Goal: Task Accomplishment & Management: Complete application form

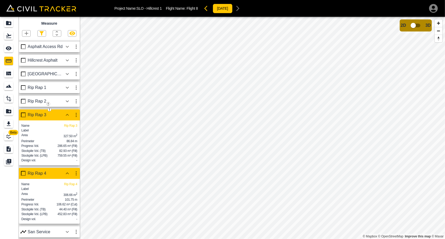
scroll to position [52, 0]
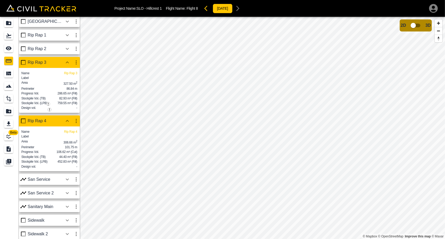
click at [66, 61] on icon "button" at bounding box center [67, 62] width 6 height 6
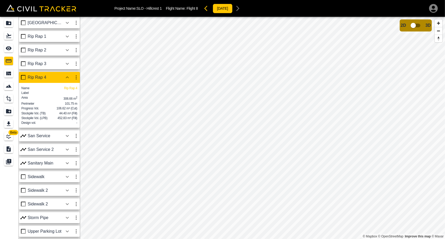
click at [69, 75] on icon "button" at bounding box center [67, 77] width 6 height 6
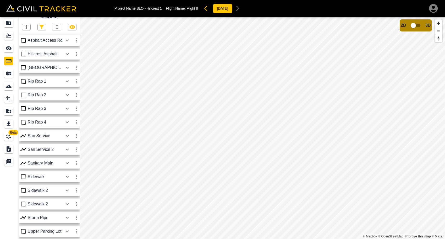
scroll to position [0, 0]
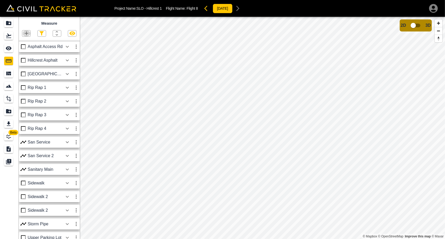
click at [26, 34] on icon "button" at bounding box center [27, 33] width 4 height 4
click at [25, 55] on div "Polygon" at bounding box center [19, 58] width 23 height 10
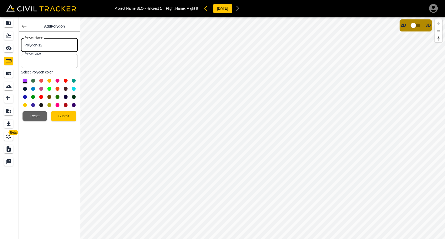
drag, startPoint x: 58, startPoint y: 47, endPoint x: 11, endPoint y: 46, distance: 47.5
click at [11, 46] on div "Beta Add Polygon Polygon Name   * Polygon-12 Polygon Name * Polygon Label Polyg…" at bounding box center [40, 128] width 80 height 222
type input "Topsoil 1"
click at [32, 79] on button at bounding box center [33, 81] width 4 height 4
click at [63, 115] on button "Submit" at bounding box center [63, 116] width 25 height 10
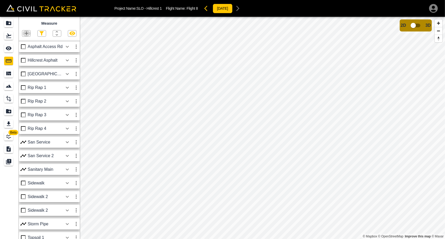
click at [27, 32] on icon "button" at bounding box center [26, 33] width 6 height 6
click at [23, 55] on div "Polygon" at bounding box center [19, 58] width 23 height 10
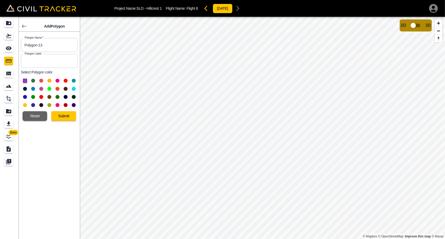
click at [55, 48] on input "Polygon-13" at bounding box center [49, 45] width 57 height 14
drag, startPoint x: 56, startPoint y: 46, endPoint x: 14, endPoint y: 46, distance: 42.5
click at [14, 46] on div "Beta Add Polygon Polygon Name   * Polygon-13 Polygon Name * Polygon Label Polyg…" at bounding box center [40, 128] width 80 height 222
type input "Topsoil 2"
click at [34, 80] on button at bounding box center [33, 81] width 4 height 4
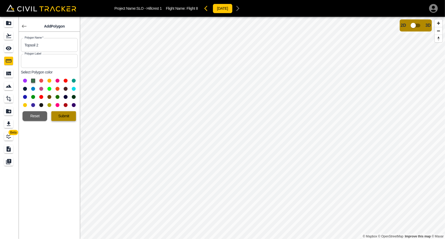
click at [66, 114] on button "Submit" at bounding box center [63, 116] width 25 height 10
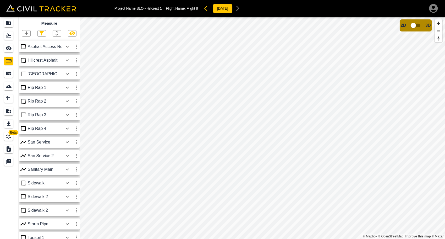
click at [26, 34] on icon "button" at bounding box center [27, 33] width 4 height 4
click at [22, 58] on p "Polygon" at bounding box center [25, 58] width 13 height 4
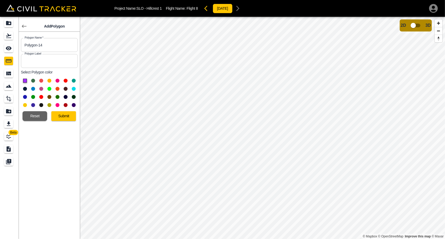
click at [46, 47] on input "Polygon-14" at bounding box center [49, 45] width 57 height 14
drag, startPoint x: 51, startPoint y: 45, endPoint x: 9, endPoint y: 43, distance: 42.0
click at [9, 43] on div "Beta Add Polygon Polygon Name   * Polygon-14 Polygon Name * Polygon Label Polyg…" at bounding box center [40, 128] width 80 height 222
type input "Topsoil 3"
click at [32, 78] on div at bounding box center [49, 93] width 57 height 33
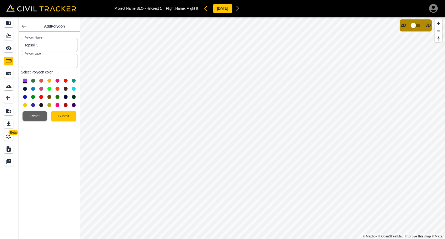
click at [33, 80] on button at bounding box center [33, 81] width 4 height 4
click at [63, 117] on button "Submit" at bounding box center [63, 116] width 25 height 10
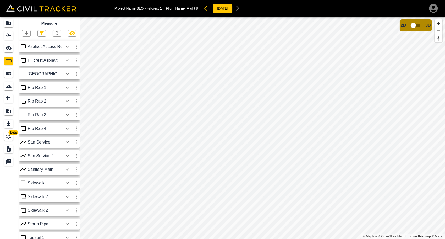
click at [28, 34] on icon "button" at bounding box center [26, 33] width 6 height 6
click at [21, 55] on div "Polygon" at bounding box center [19, 58] width 23 height 10
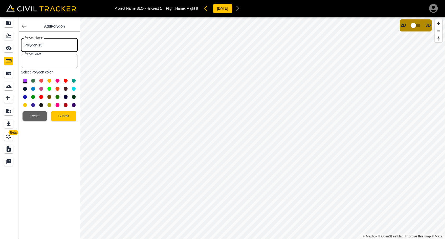
drag, startPoint x: 48, startPoint y: 45, endPoint x: 21, endPoint y: 45, distance: 26.5
click at [21, 45] on input "Polygon-15" at bounding box center [49, 45] width 57 height 14
type input "Topsoil 4"
click at [33, 80] on button at bounding box center [33, 81] width 4 height 4
click at [66, 113] on button "Submit" at bounding box center [63, 116] width 25 height 10
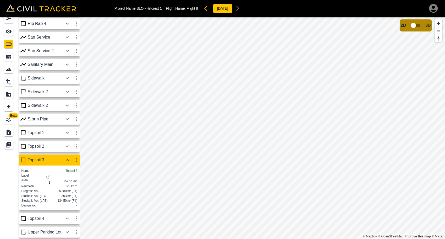
scroll to position [113, 0]
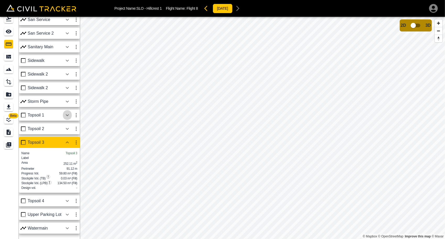
click at [68, 112] on icon "button" at bounding box center [67, 115] width 6 height 6
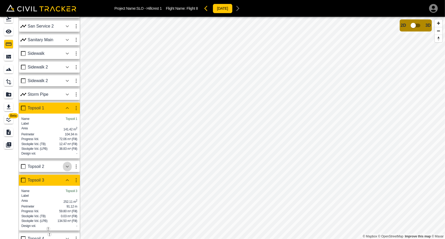
click at [68, 170] on icon "button" at bounding box center [67, 166] width 6 height 6
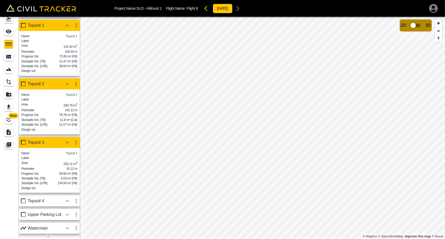
scroll to position [216, 0]
click at [67, 198] on icon "button" at bounding box center [67, 201] width 6 height 6
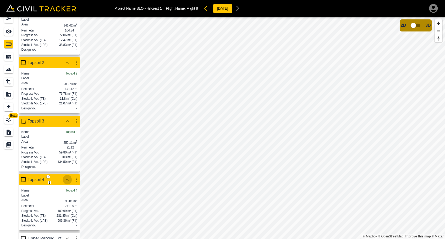
click at [67, 180] on icon "button" at bounding box center [67, 179] width 3 height 2
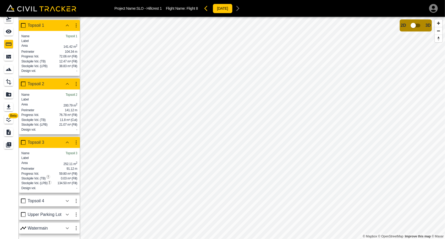
click at [68, 139] on icon "button" at bounding box center [67, 142] width 6 height 6
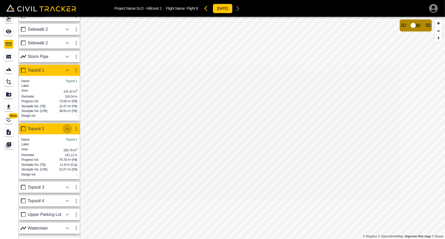
click at [68, 126] on icon "button" at bounding box center [67, 129] width 6 height 6
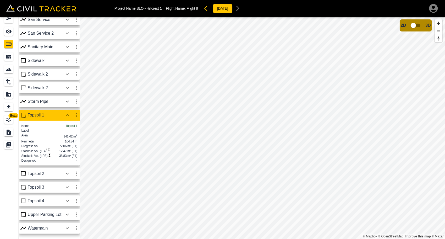
click at [68, 112] on icon "button" at bounding box center [67, 115] width 6 height 6
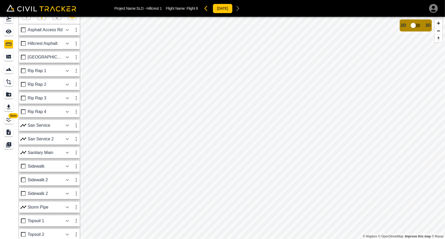
scroll to position [0, 0]
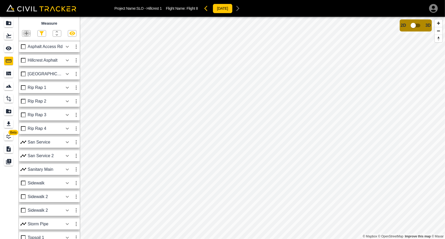
click at [27, 33] on icon "button" at bounding box center [26, 33] width 6 height 6
click at [26, 57] on p "Polygon" at bounding box center [25, 58] width 13 height 4
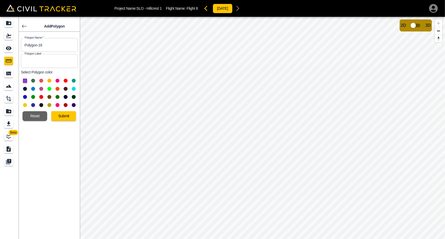
click at [51, 48] on input "Polygon-16" at bounding box center [49, 45] width 57 height 14
drag, startPoint x: 57, startPoint y: 45, endPoint x: 17, endPoint y: 45, distance: 40.1
click at [17, 45] on body "Project Name: SLO - Hillcrest 1 Flight Name: Flight 8 [DATE] Beta Add Polygon P…" at bounding box center [222, 119] width 445 height 239
type input "Topsoil 5"
click at [33, 80] on button at bounding box center [33, 81] width 4 height 4
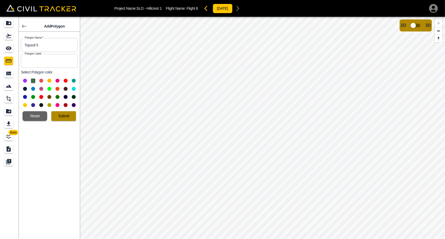
drag, startPoint x: 68, startPoint y: 116, endPoint x: 71, endPoint y: 116, distance: 2.9
click at [68, 116] on button "Submit" at bounding box center [63, 116] width 25 height 10
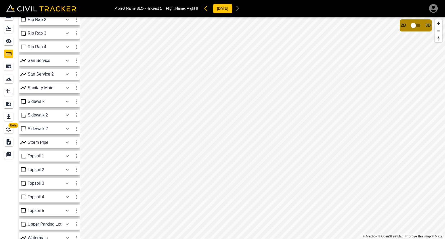
scroll to position [17, 0]
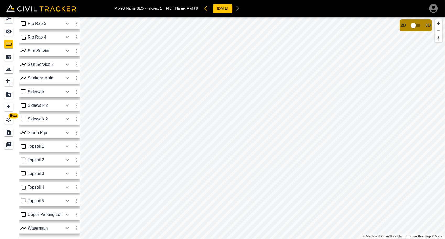
click at [68, 200] on icon "button" at bounding box center [67, 201] width 6 height 6
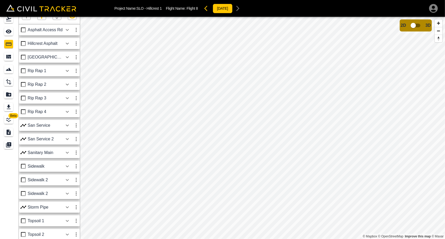
scroll to position [0, 0]
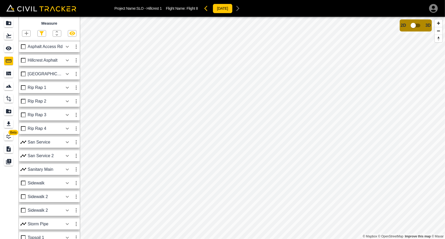
click at [24, 33] on icon "button" at bounding box center [26, 33] width 6 height 6
click at [25, 56] on p "Polygon" at bounding box center [25, 58] width 13 height 4
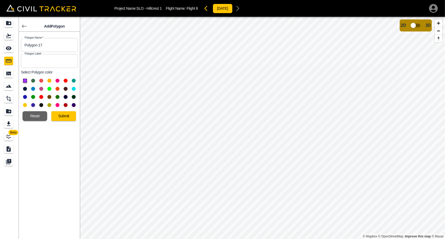
click at [48, 47] on input "Polygon-17" at bounding box center [49, 45] width 57 height 14
click at [14, 47] on body "Project Name: SLO - Hillcrest 1 Flight Name: Flight 8 [DATE] Beta Add Polygon P…" at bounding box center [222, 119] width 445 height 239
type input "Rip Rap 5"
drag, startPoint x: 24, startPoint y: 104, endPoint x: 33, endPoint y: 108, distance: 10.2
click at [24, 104] on button at bounding box center [25, 105] width 4 height 4
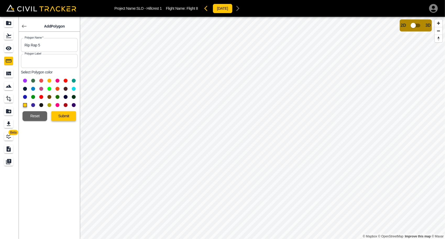
click at [67, 114] on button "Submit" at bounding box center [63, 116] width 25 height 10
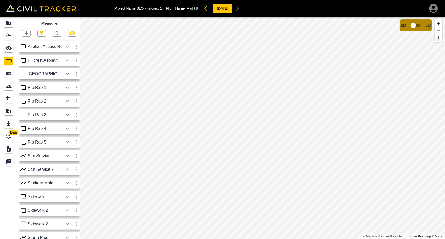
click at [66, 142] on icon "button" at bounding box center [67, 142] width 6 height 6
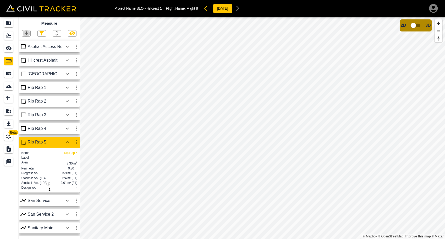
click at [27, 32] on icon "button" at bounding box center [26, 33] width 6 height 6
click at [26, 60] on p "Polygon" at bounding box center [25, 58] width 13 height 4
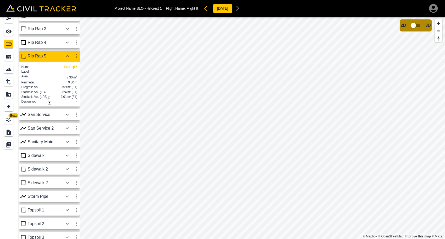
scroll to position [94, 0]
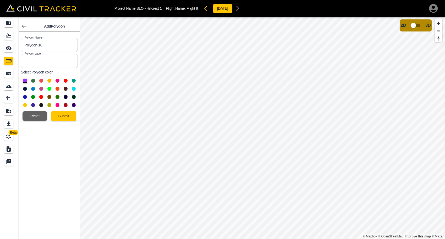
click at [53, 45] on input "Polygon-18" at bounding box center [49, 45] width 57 height 14
drag, startPoint x: 59, startPoint y: 44, endPoint x: 5, endPoint y: 46, distance: 54.3
click at [5, 46] on div "Beta Add Polygon Polygon Name   * Polygon-18 Polygon Name * Polygon Label Polyg…" at bounding box center [40, 128] width 80 height 222
type input "Rip Rap 6"
click at [25, 106] on button at bounding box center [25, 105] width 4 height 4
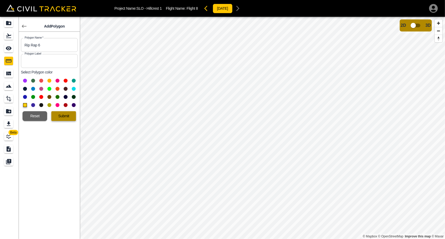
click at [72, 112] on button "Submit" at bounding box center [63, 116] width 25 height 10
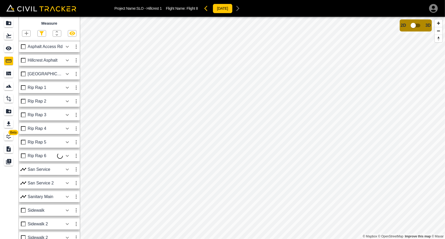
click at [67, 155] on icon "button" at bounding box center [67, 156] width 6 height 6
click at [69, 156] on icon "button" at bounding box center [67, 156] width 6 height 6
